Goal: Transaction & Acquisition: Purchase product/service

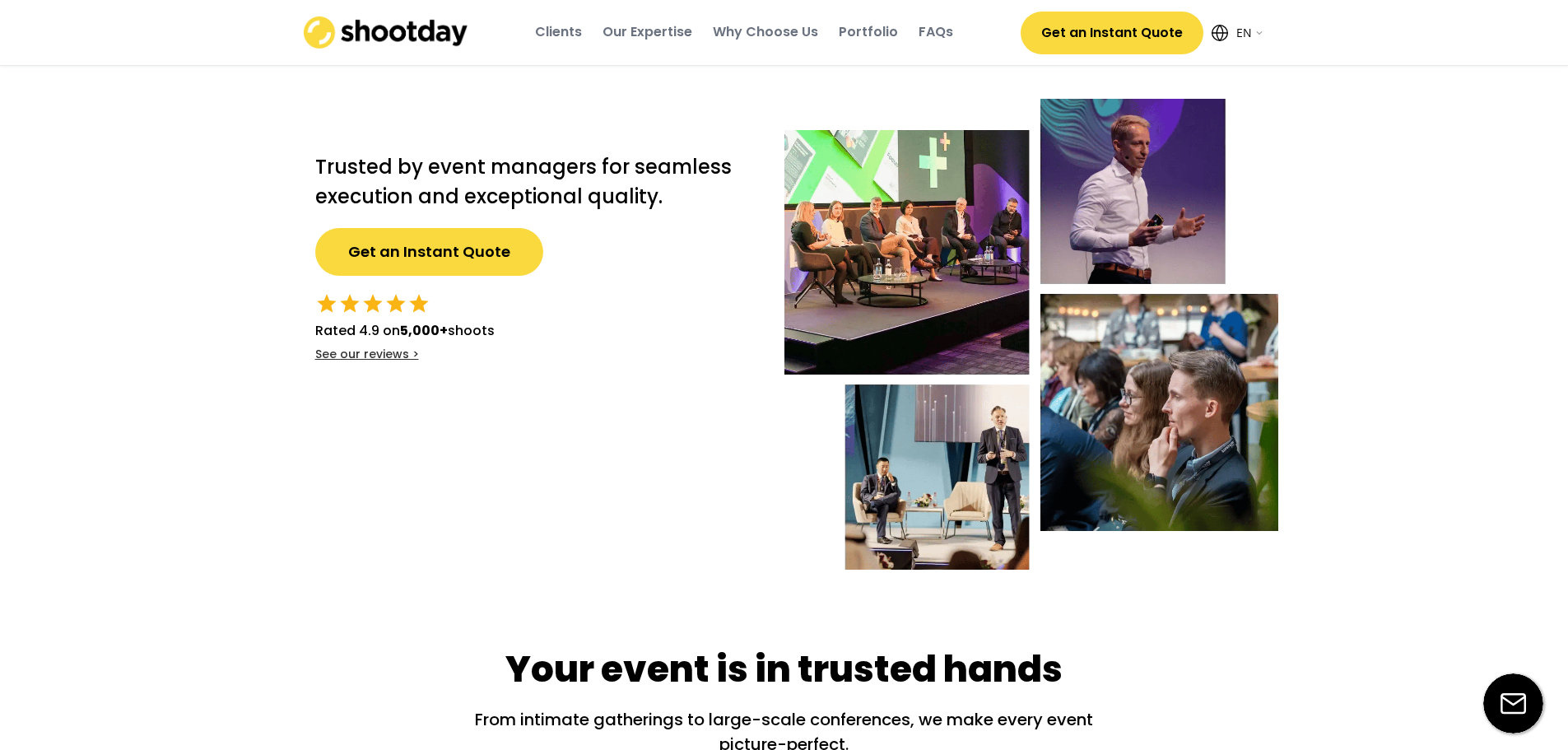
select select ""en""
click at [472, 253] on button "Get an Instant Quote" at bounding box center [429, 251] width 228 height 48
